Goal: Find contact information: Find contact information

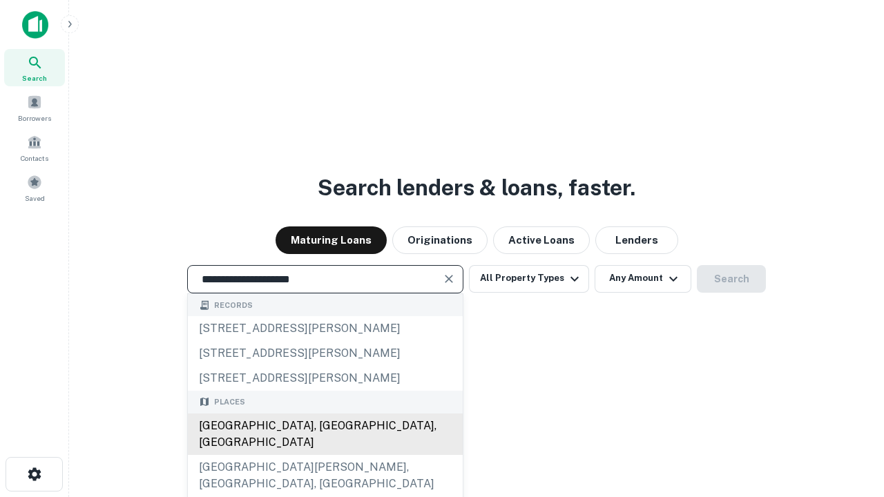
click at [325, 455] on div "Santa Monica, CA, USA" at bounding box center [325, 434] width 275 height 41
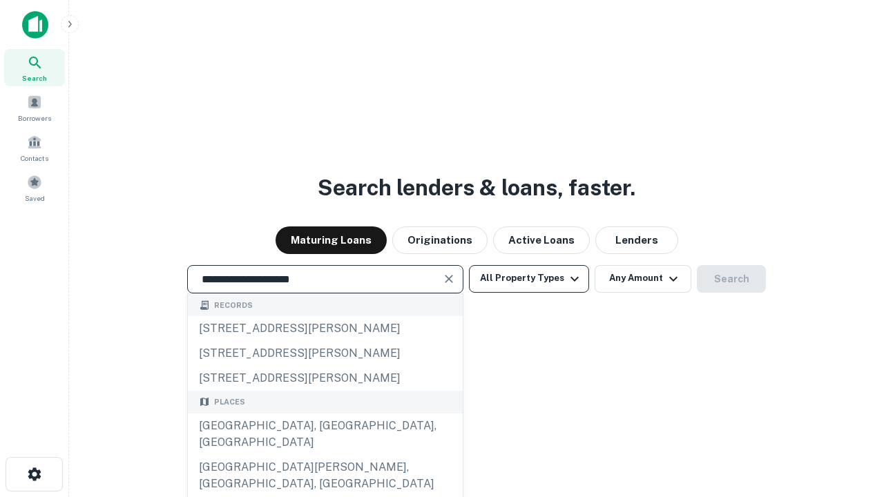
click at [529, 278] on button "All Property Types" at bounding box center [529, 279] width 120 height 28
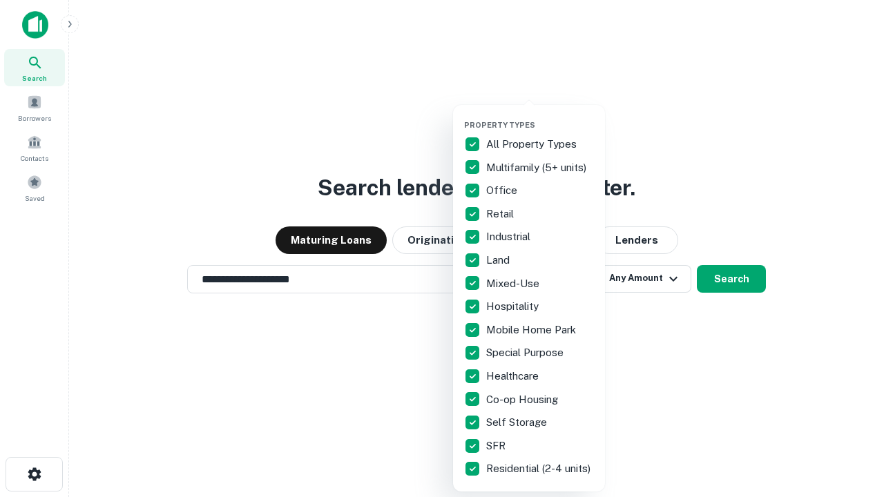
type input "**********"
click at [540, 116] on button "button" at bounding box center [540, 116] width 152 height 1
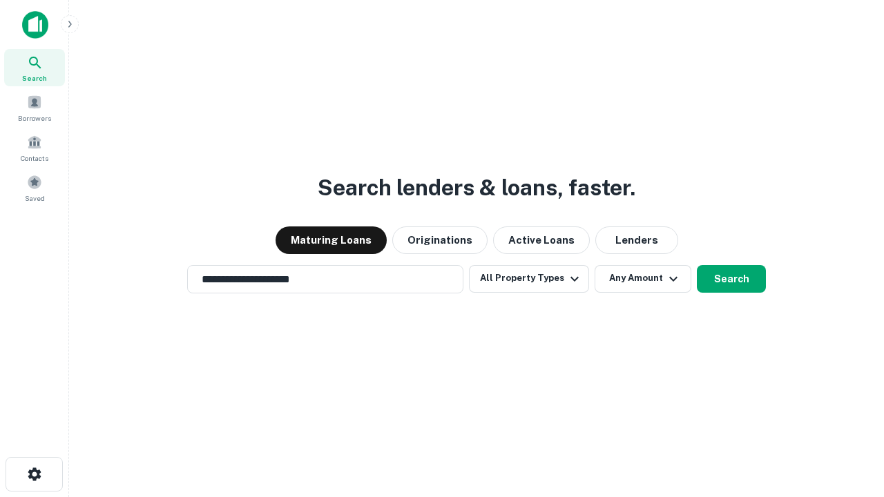
scroll to position [8, 166]
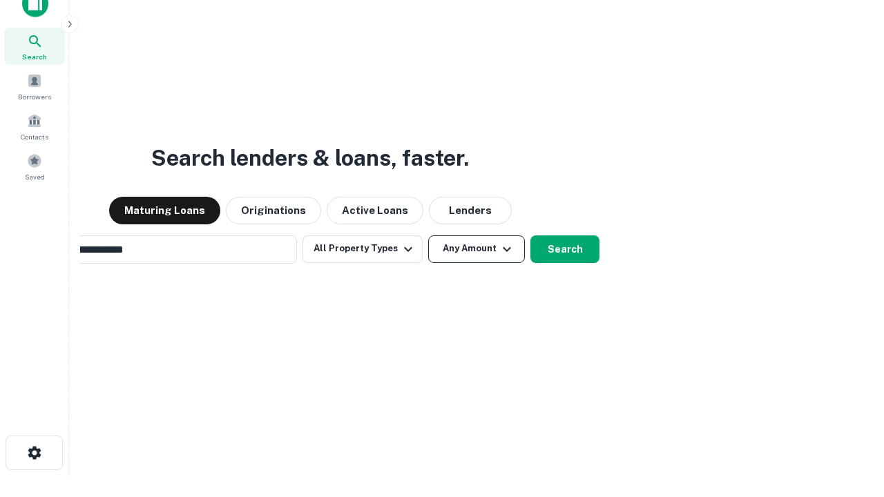
click at [428, 235] on button "Any Amount" at bounding box center [476, 249] width 97 height 28
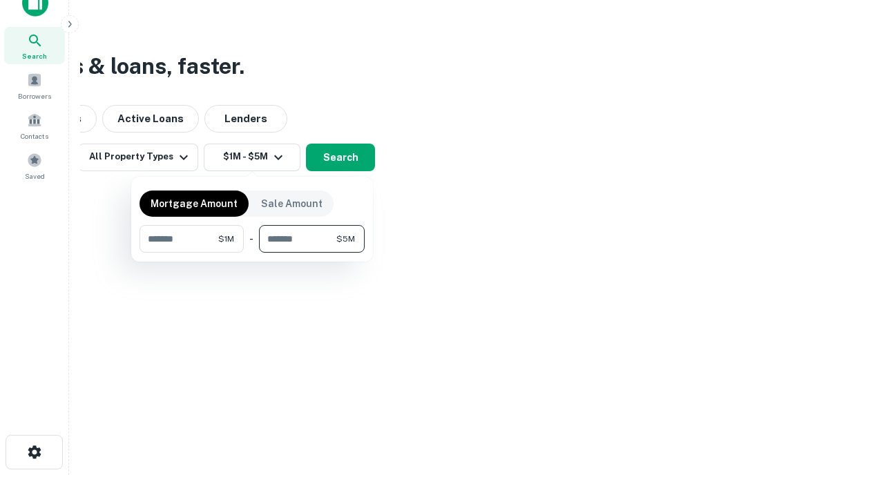
type input "*******"
click at [252, 253] on button "button" at bounding box center [251, 253] width 225 height 1
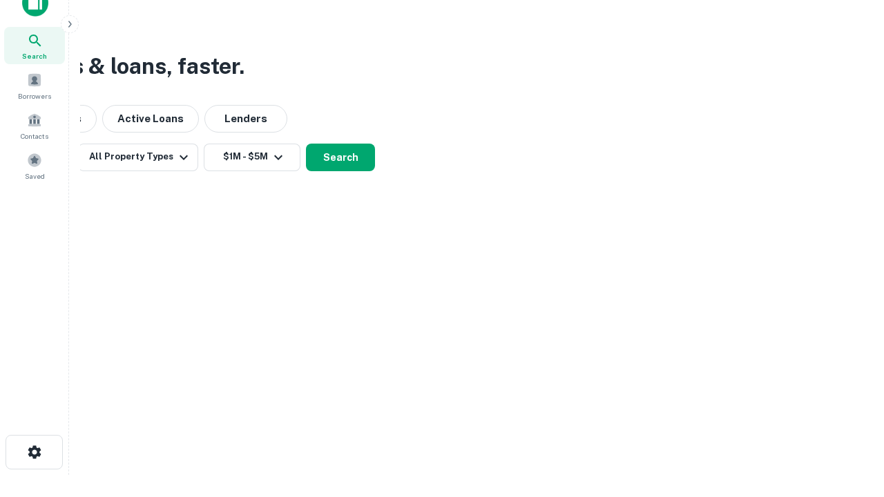
scroll to position [8, 255]
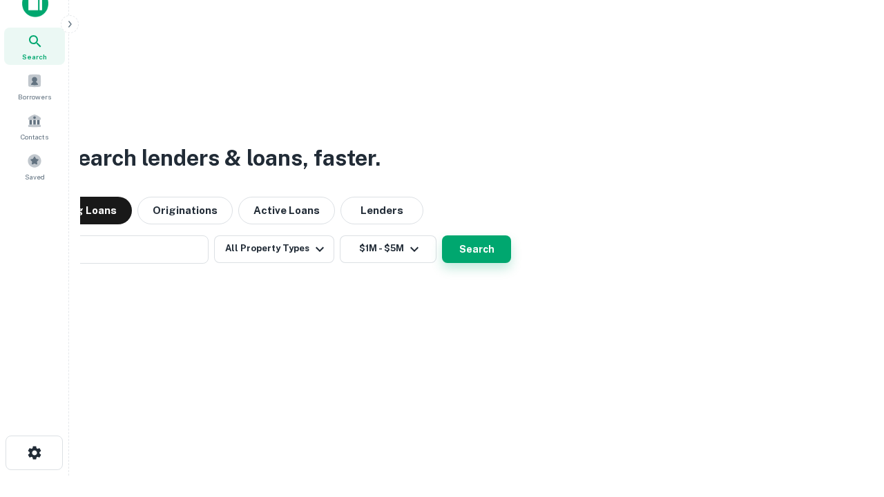
click at [442, 235] on button "Search" at bounding box center [476, 249] width 69 height 28
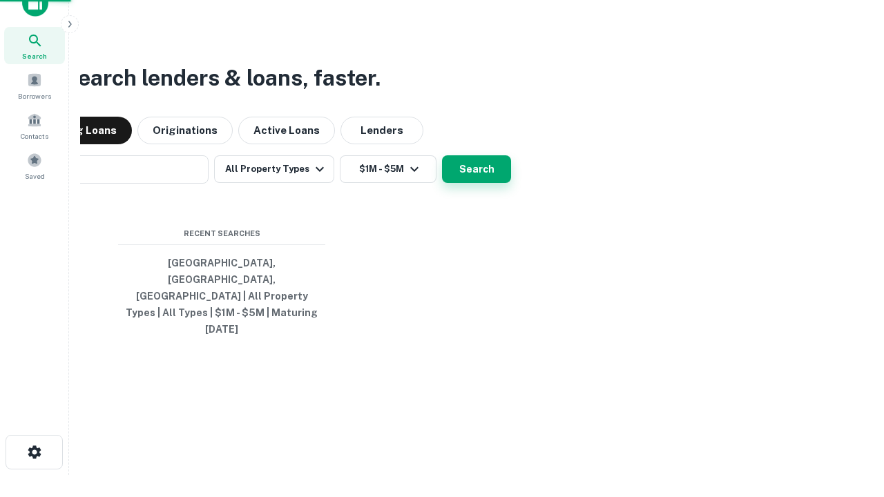
scroll to position [37, 391]
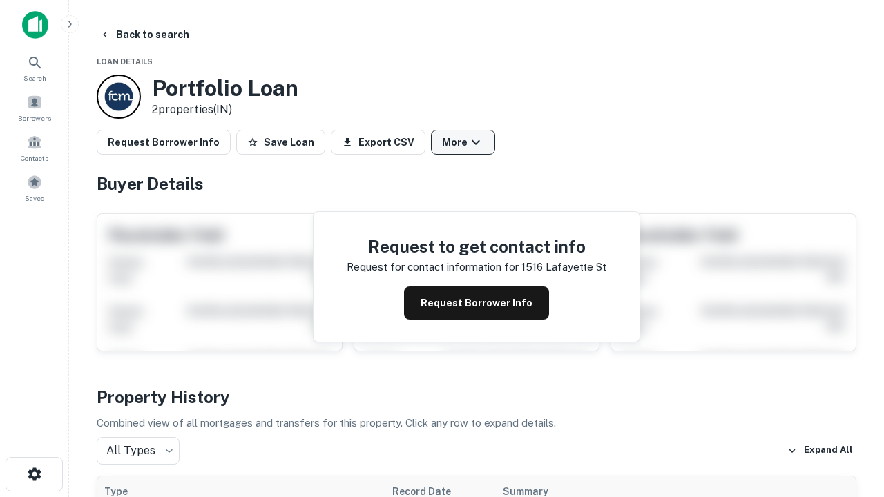
click at [463, 142] on button "More" at bounding box center [463, 142] width 64 height 25
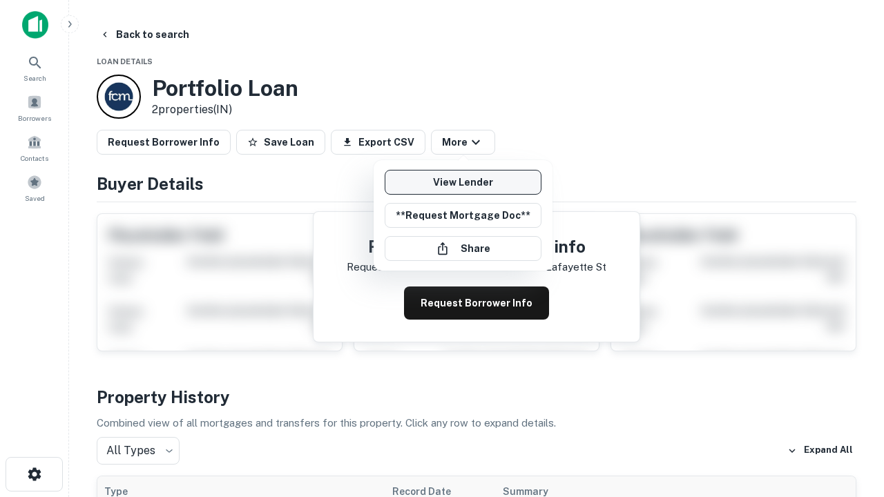
click at [463, 182] on link "View Lender" at bounding box center [463, 182] width 157 height 25
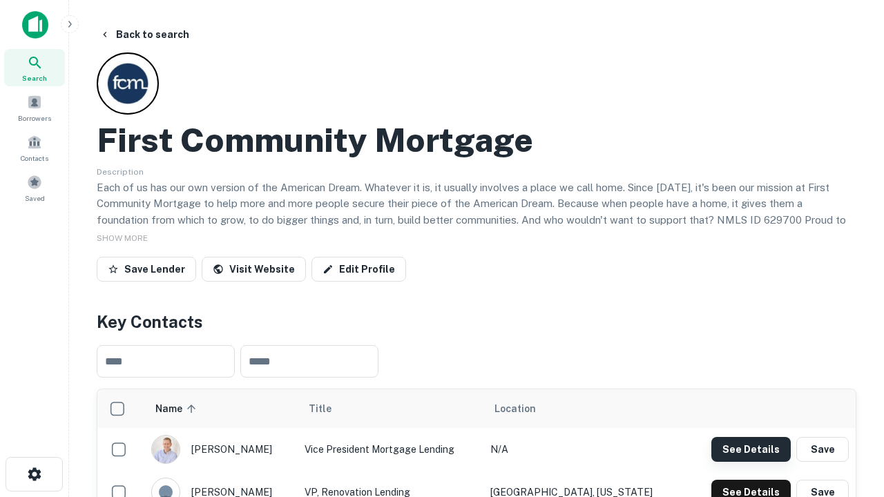
click at [751, 449] on button "See Details" at bounding box center [750, 449] width 79 height 25
click at [34, 474] on icon "button" at bounding box center [34, 474] width 17 height 17
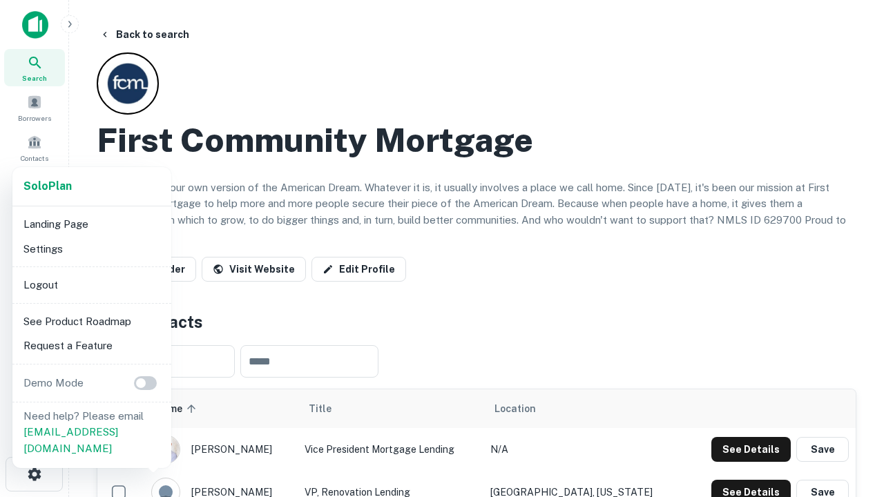
click at [91, 284] on li "Logout" at bounding box center [92, 285] width 148 height 25
